Goal: Task Accomplishment & Management: Manage account settings

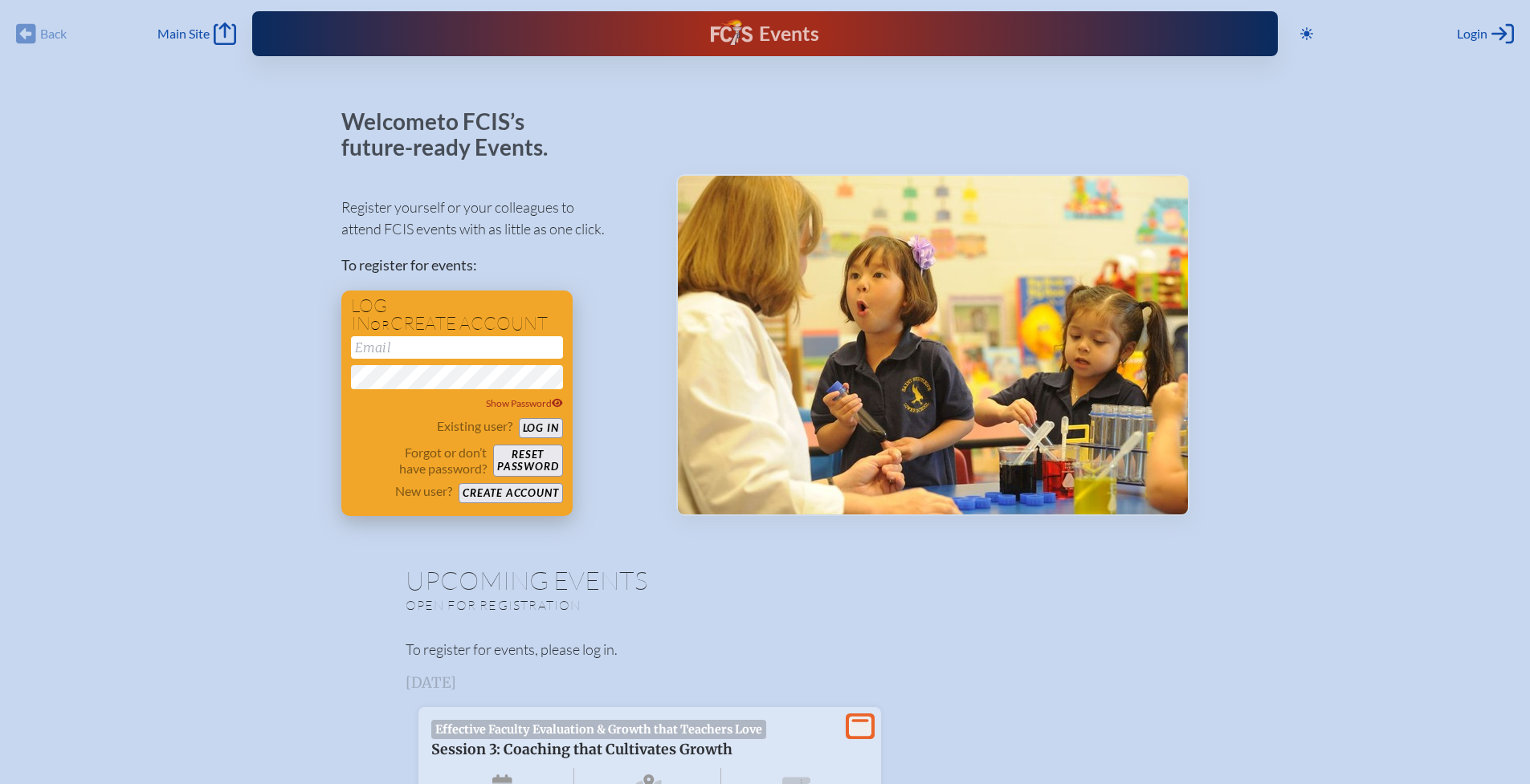
type input "[EMAIL_ADDRESS][DOMAIN_NAME]"
click at [543, 425] on button "Log in" at bounding box center [541, 429] width 44 height 20
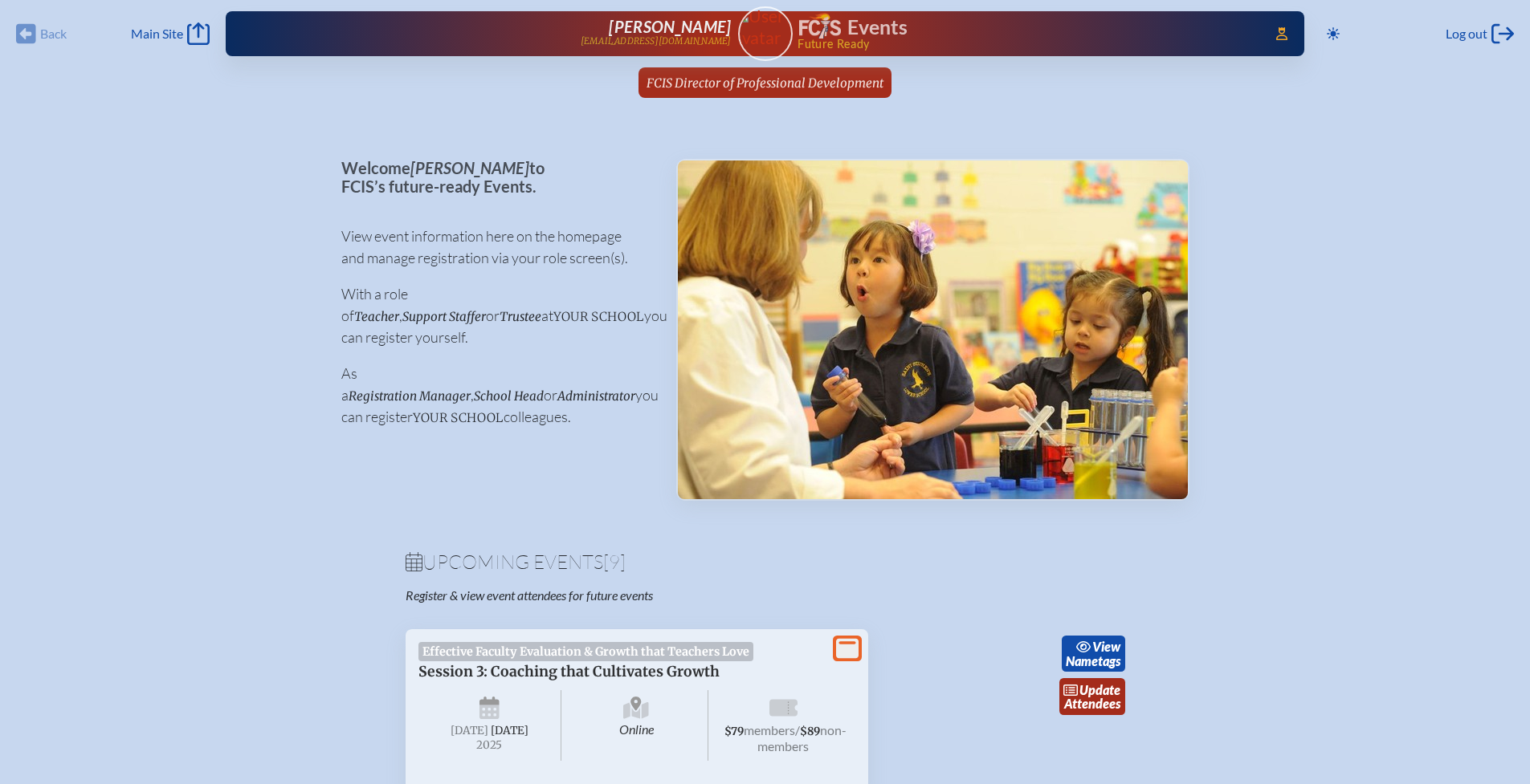
click at [729, 86] on span "FCIS Director of Professional Development" at bounding box center [765, 84] width 237 height 15
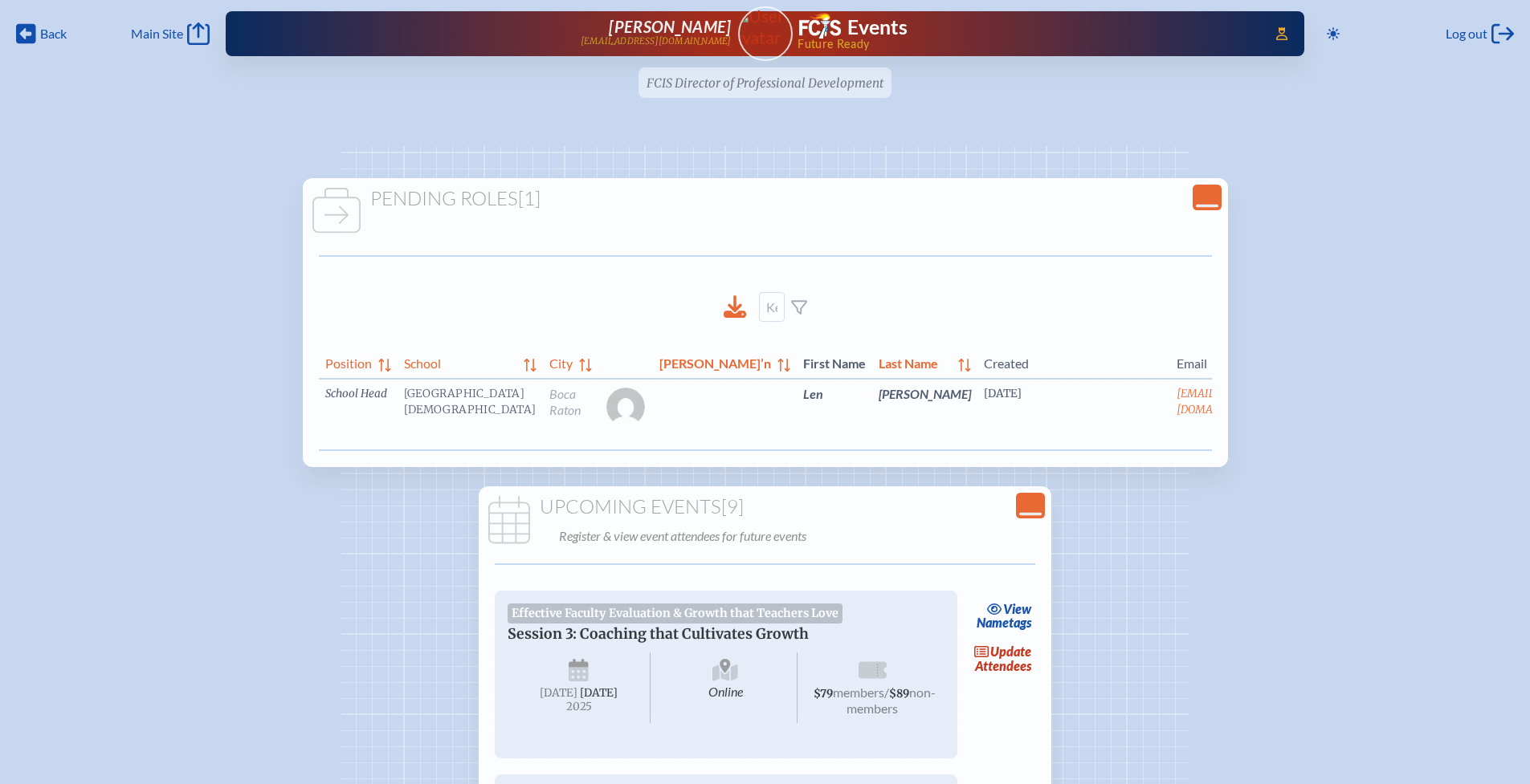
click at [1283, 409] on link "edit Person’s Details" at bounding box center [1309, 418] width 54 height 50
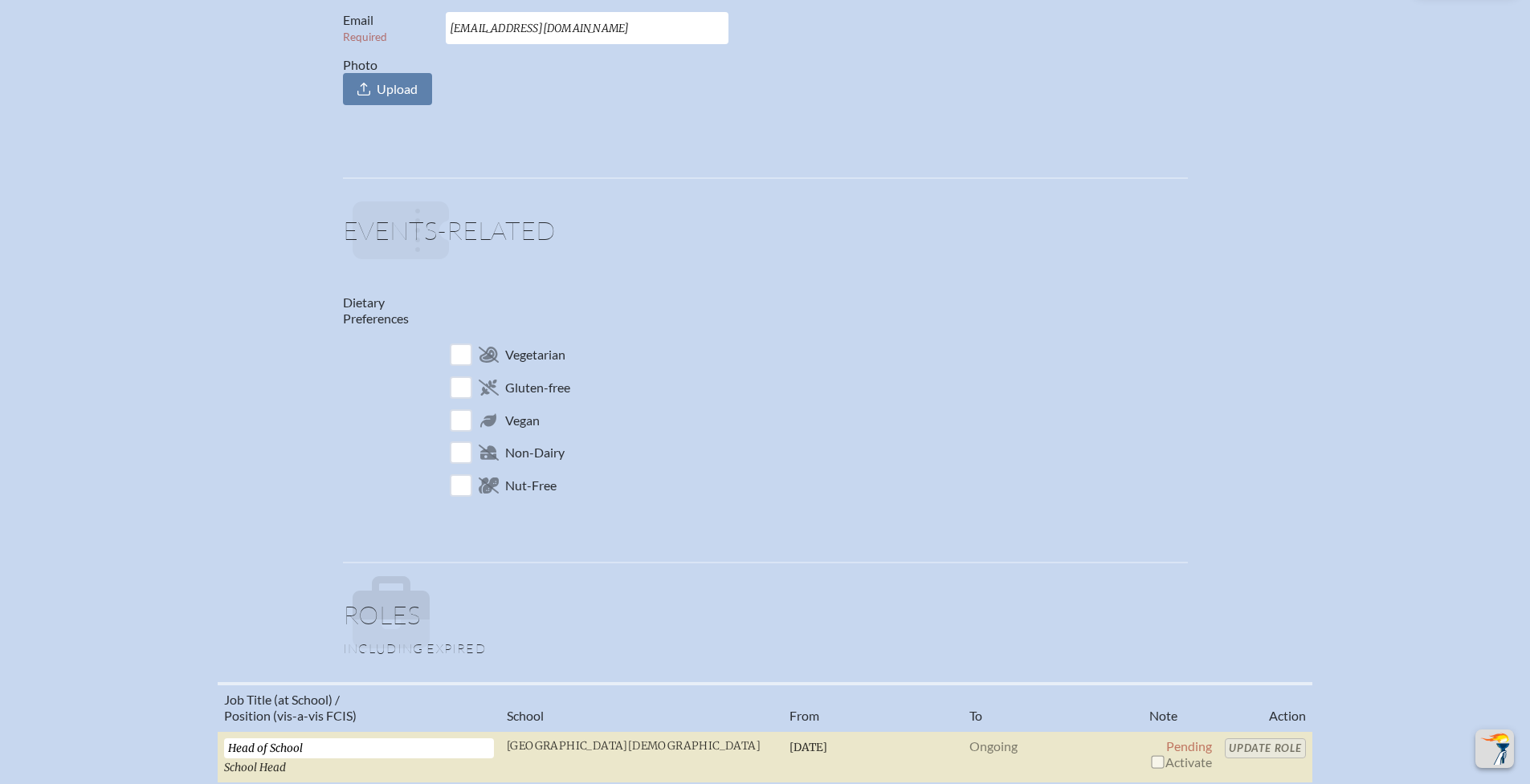
scroll to position [864, 0]
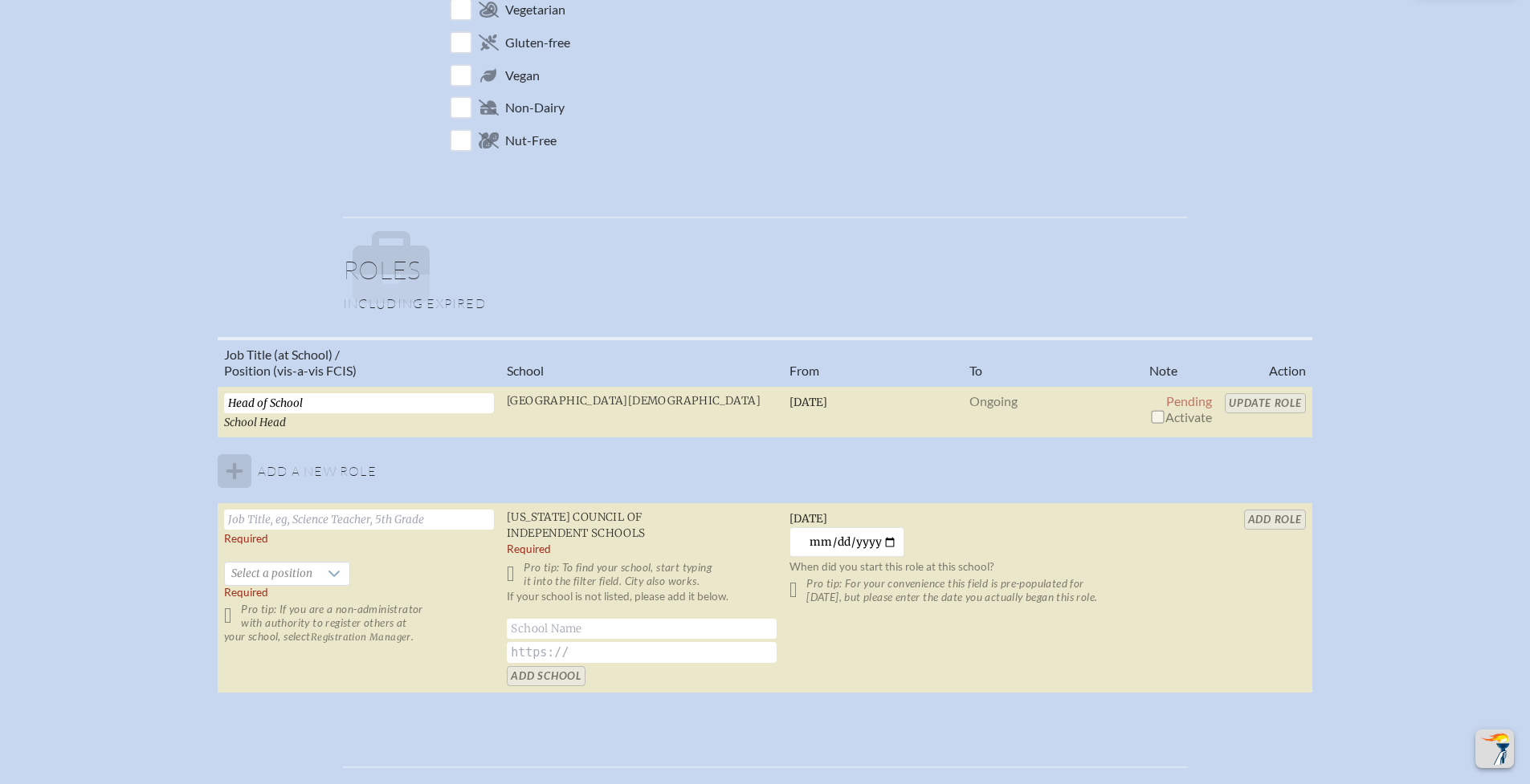
click at [1151, 421] on input "checkbox" at bounding box center [1157, 416] width 13 height 13
checkbox input "true"
click at [1263, 404] on input "Update Role" at bounding box center [1265, 404] width 81 height 20
